Goal: Transaction & Acquisition: Book appointment/travel/reservation

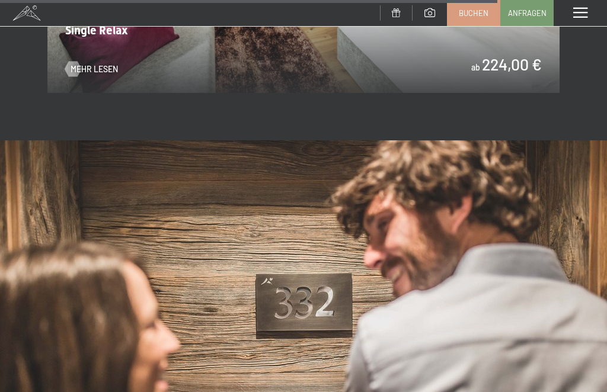
click at [478, 12] on span "Buchen" at bounding box center [474, 13] width 30 height 11
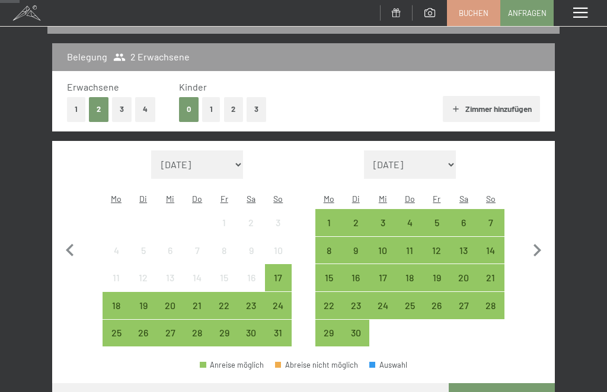
scroll to position [139, 0]
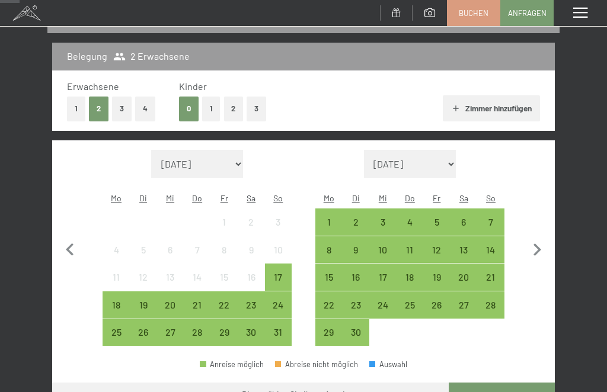
click at [532, 241] on icon "button" at bounding box center [537, 250] width 25 height 25
select select "2025-09-01"
select select "2025-10-01"
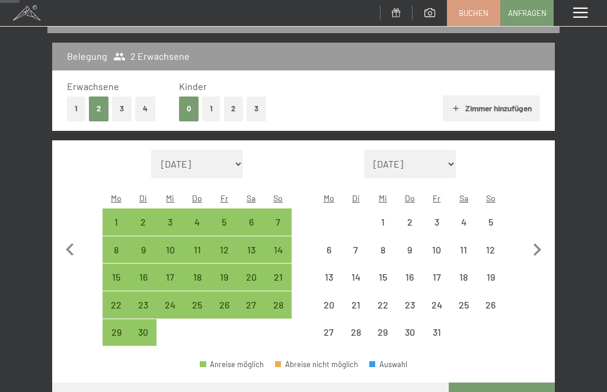
click at [531, 244] on icon "button" at bounding box center [537, 250] width 25 height 25
select select "2025-10-01"
select select "2025-11-01"
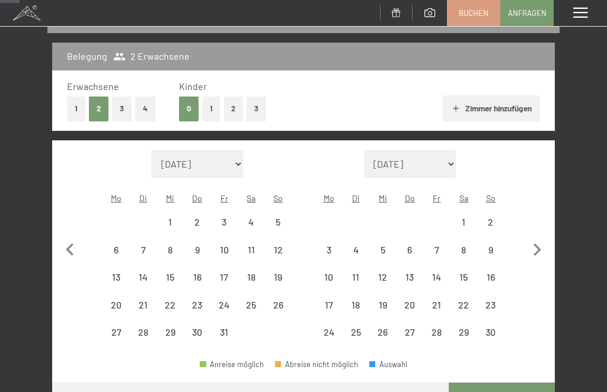
click at [534, 244] on icon "button" at bounding box center [537, 250] width 25 height 25
select select "2025-11-01"
select select "2025-12-01"
click at [537, 244] on icon "button" at bounding box center [537, 250] width 8 height 12
select select "2025-12-01"
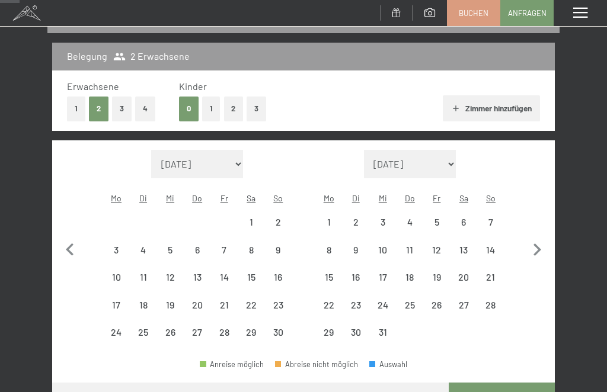
select select "2026-01-01"
select select "2025-12-01"
select select "2026-01-01"
select select "2025-12-01"
select select "2026-01-01"
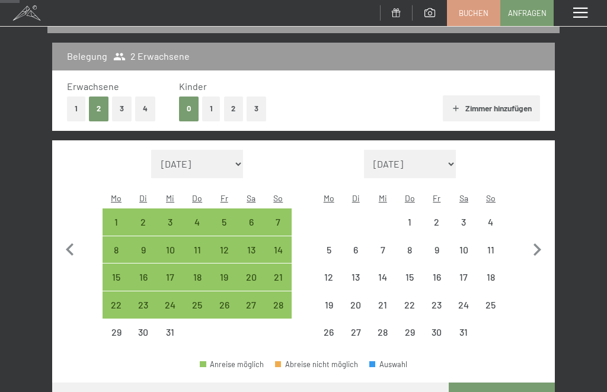
select select "2025-12-01"
select select "2026-01-01"
select select "2025-12-01"
select select "2026-01-01"
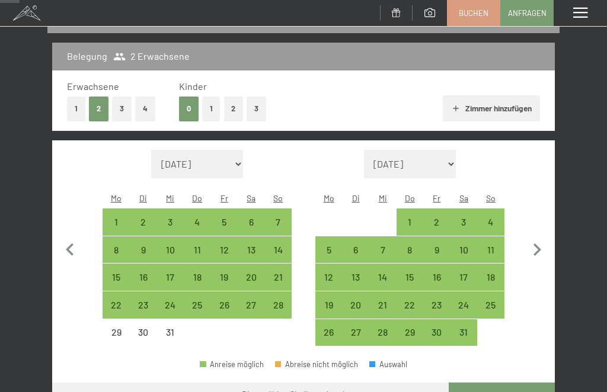
click at [491, 273] on div "18" at bounding box center [490, 285] width 25 height 25
select select "2025-12-01"
select select "2026-01-01"
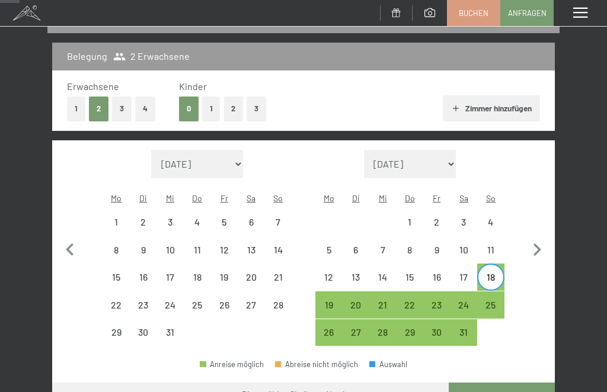
click at [440, 301] on div "23" at bounding box center [436, 313] width 25 height 25
select select "2025-12-01"
select select "2026-01-01"
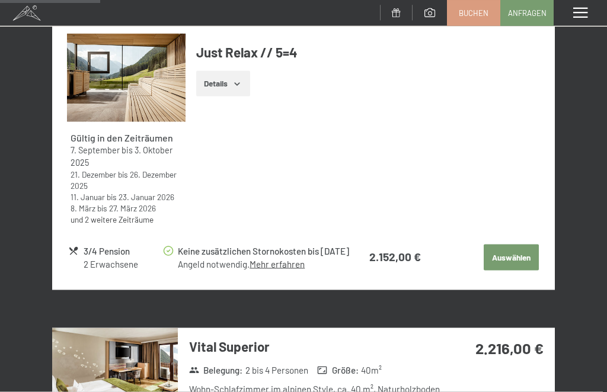
scroll to position [850, 0]
click at [272, 262] on link "Mehr erfahren" at bounding box center [277, 264] width 55 height 11
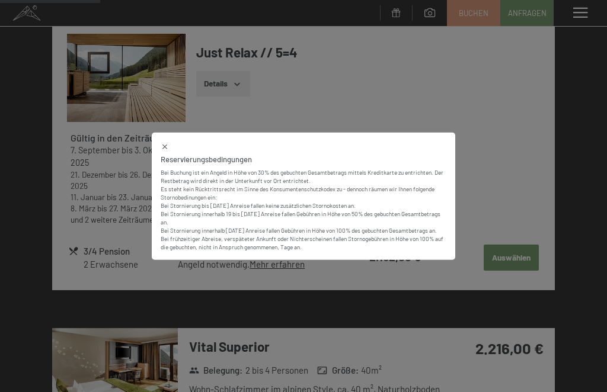
click at [167, 136] on div "Reservierungsbedingungen Bei Buchung ist ein Angeld in Höhe von 30% des gebucht…" at bounding box center [303, 196] width 303 height 127
click at [164, 145] on icon at bounding box center [164, 147] width 5 height 5
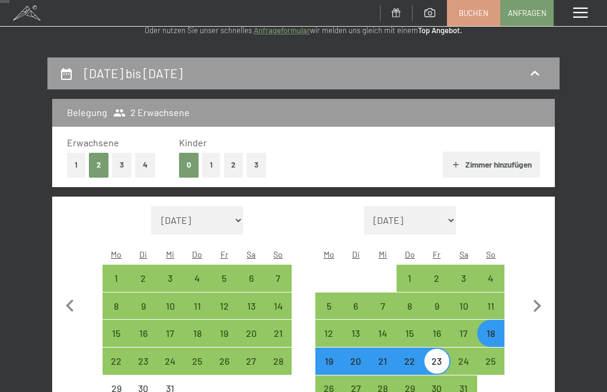
scroll to position [81, 0]
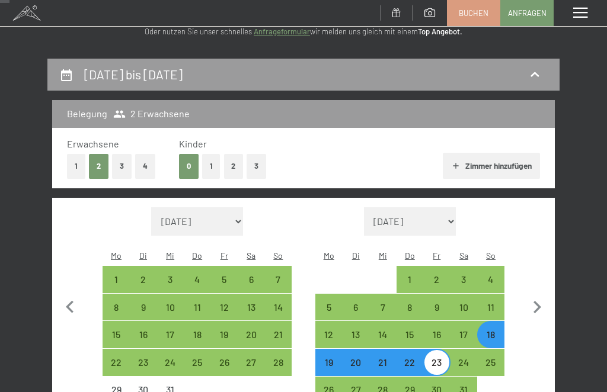
click at [580, 21] on div "Menü" at bounding box center [580, 13] width 53 height 26
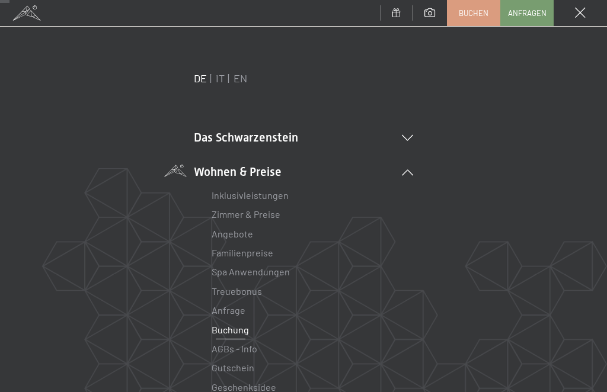
click at [267, 200] on link "Inklusivleistungen" at bounding box center [250, 195] width 77 height 11
